Goal: Information Seeking & Learning: Learn about a topic

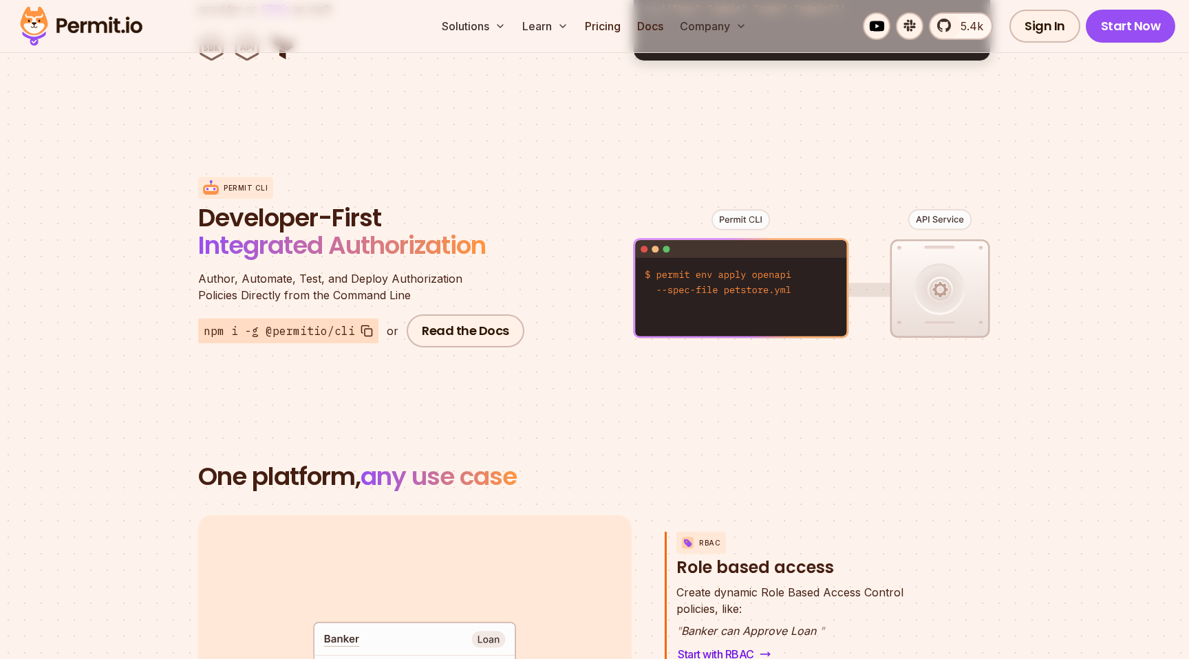
scroll to position [1589, 0]
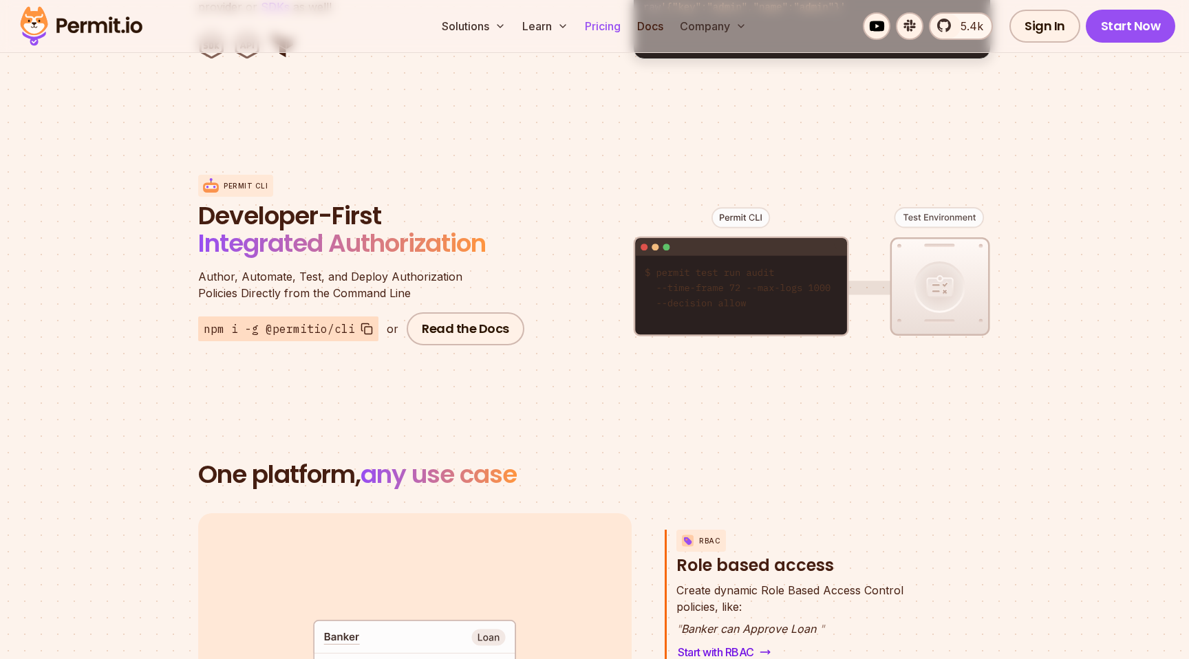
click at [610, 23] on link "Pricing" at bounding box center [602, 26] width 47 height 28
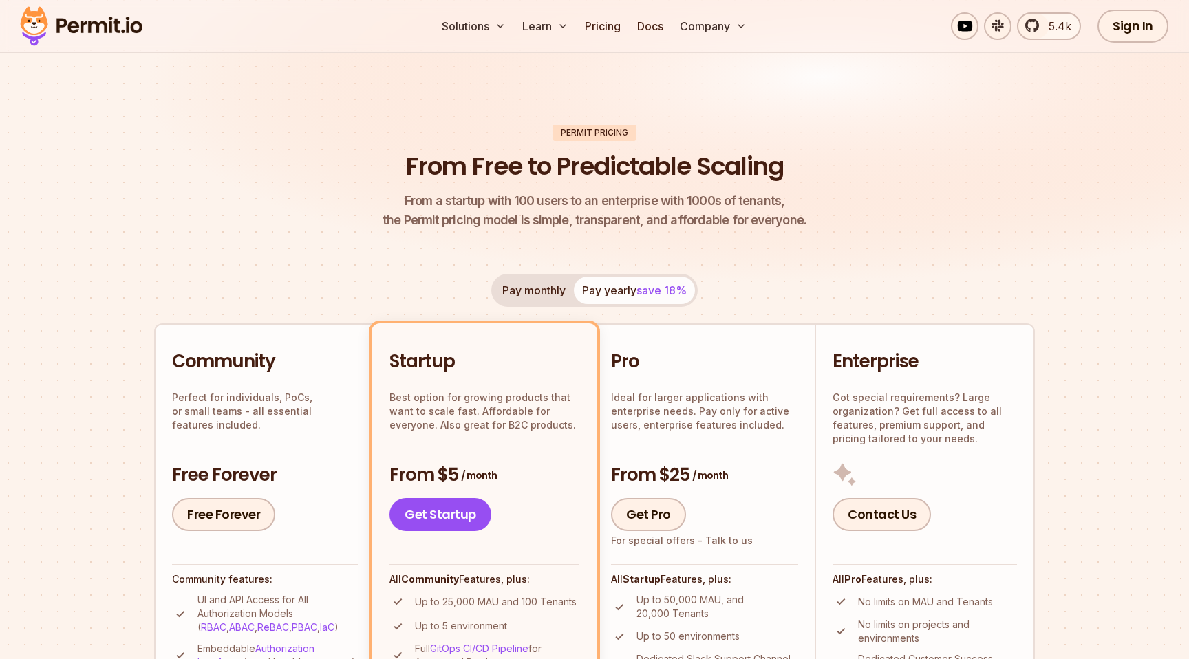
scroll to position [150, 0]
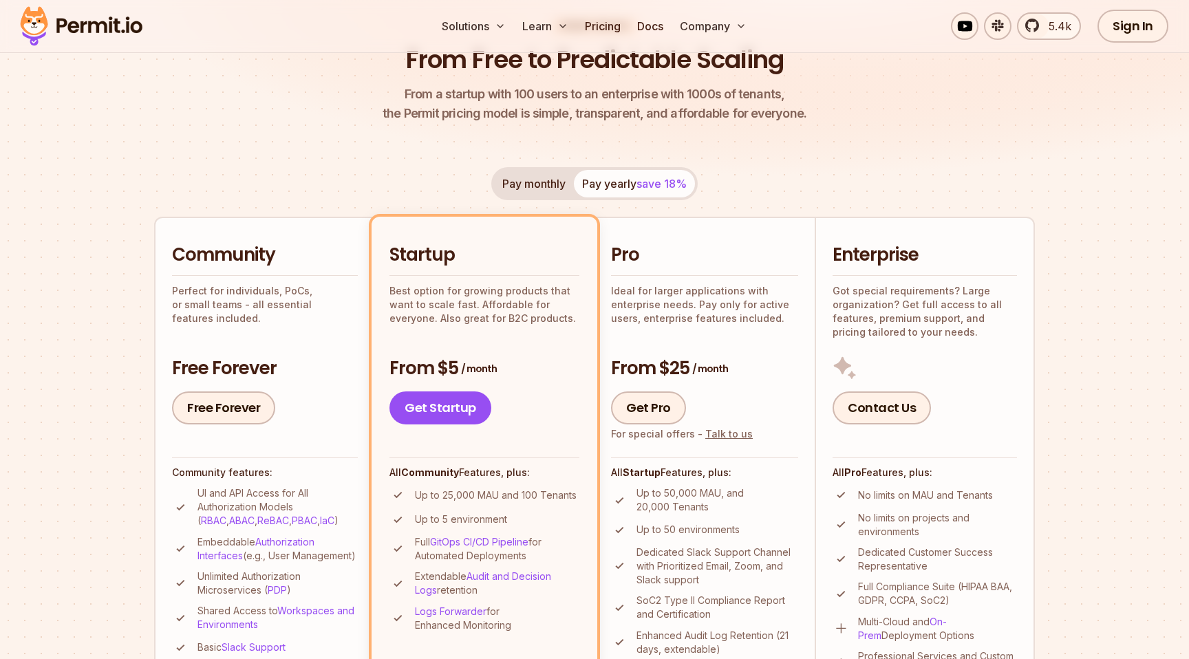
click at [473, 321] on p "Best option for growing products that want to scale fast. Affordable for everyo…" at bounding box center [484, 304] width 190 height 41
click at [479, 321] on p "Best option for growing products that want to scale fast. Affordable for everyo…" at bounding box center [484, 304] width 190 height 41
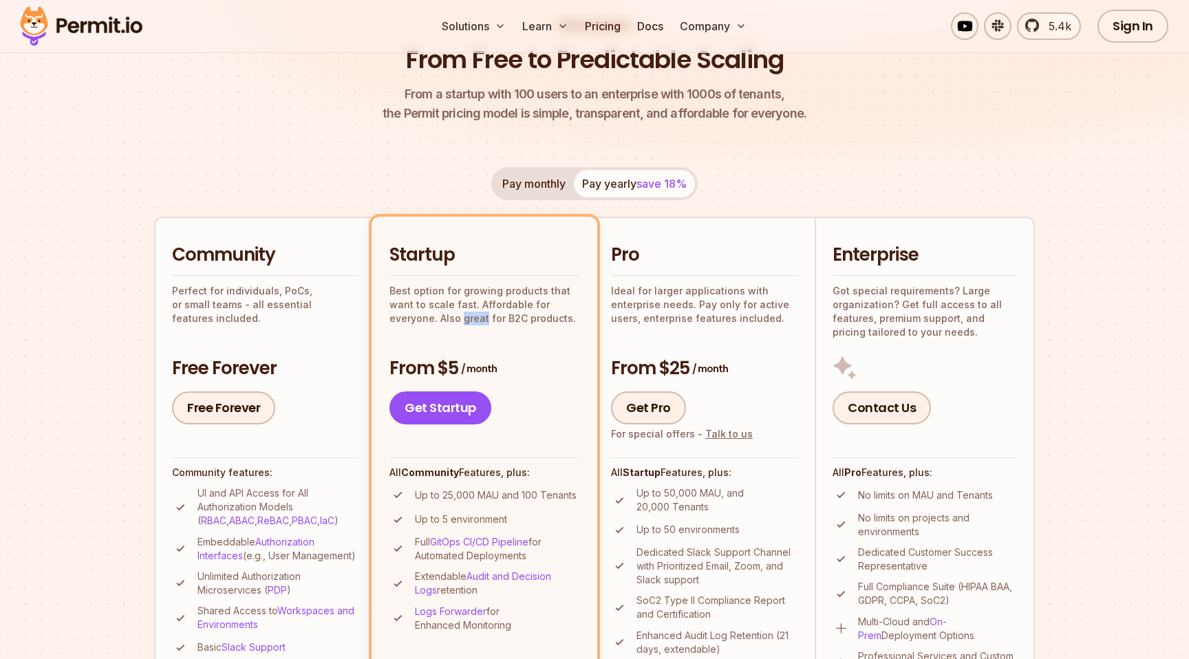
click at [479, 321] on p "Best option for growing products that want to scale fast. Affordable for everyo…" at bounding box center [484, 304] width 190 height 41
click at [644, 299] on p "Ideal for larger applications with enterprise needs. Pay only for active users,…" at bounding box center [704, 304] width 187 height 41
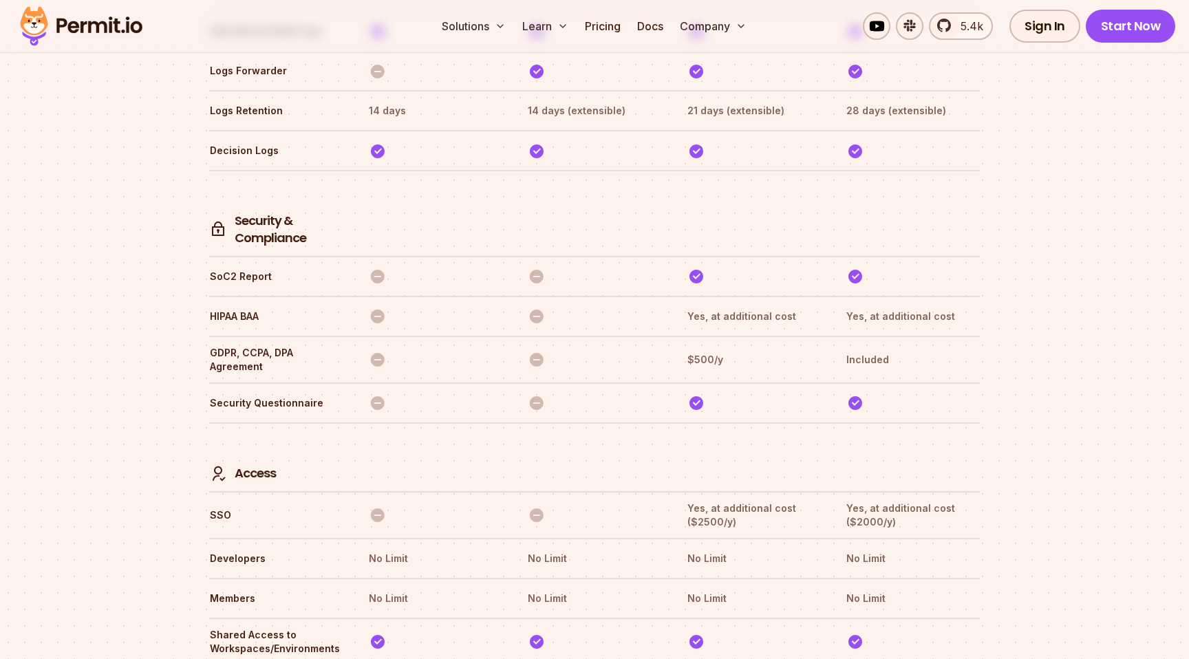
scroll to position [3687, 0]
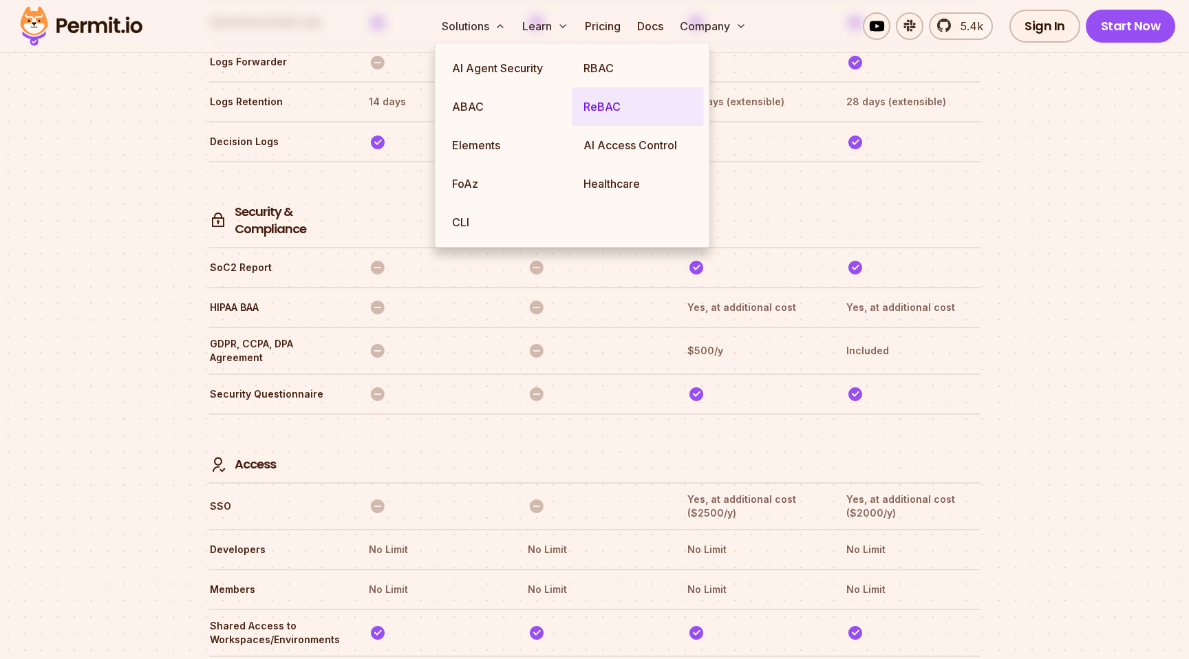
click at [617, 118] on link "ReBAC" at bounding box center [637, 106] width 131 height 39
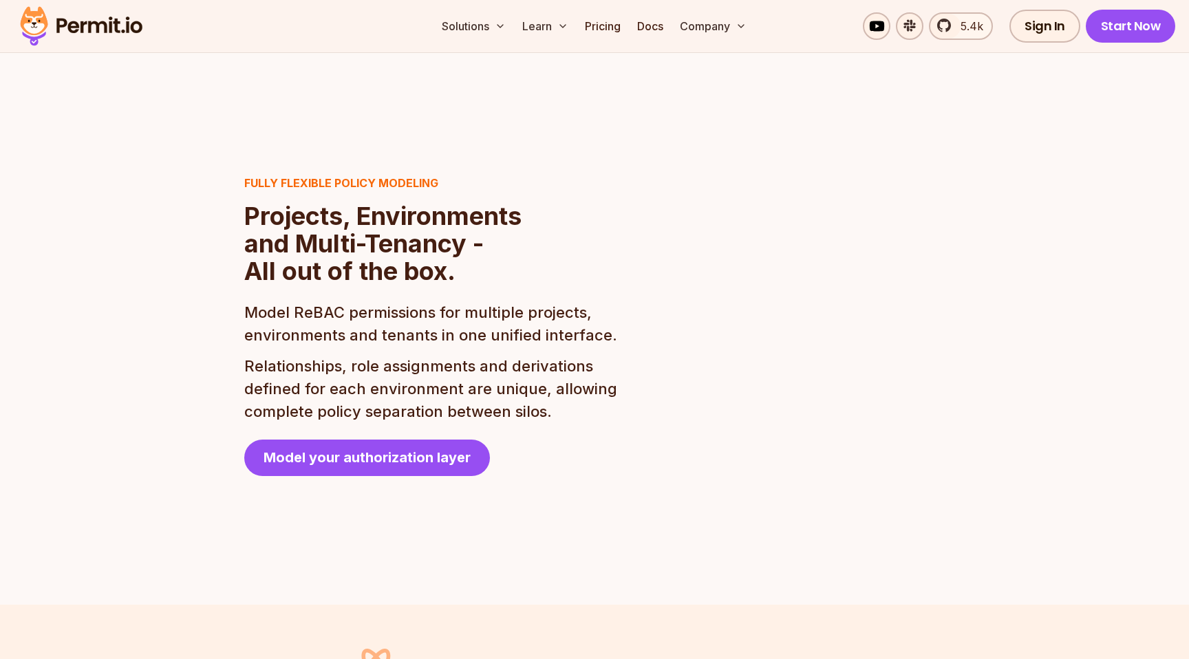
scroll to position [2207, 0]
